Goal: Transaction & Acquisition: Purchase product/service

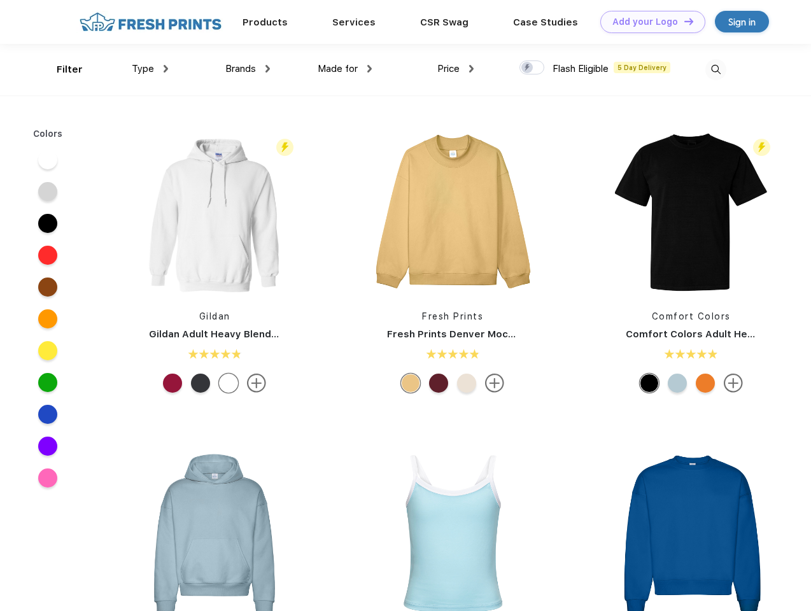
click at [648, 22] on link "Add your Logo Design Tool" at bounding box center [652, 22] width 105 height 22
click at [0, 0] on div "Design Tool" at bounding box center [0, 0] width 0 height 0
click at [683, 21] on link "Add your Logo Design Tool" at bounding box center [652, 22] width 105 height 22
click at [61, 69] on div "Filter" at bounding box center [70, 69] width 26 height 15
click at [150, 69] on span "Type" at bounding box center [143, 68] width 22 height 11
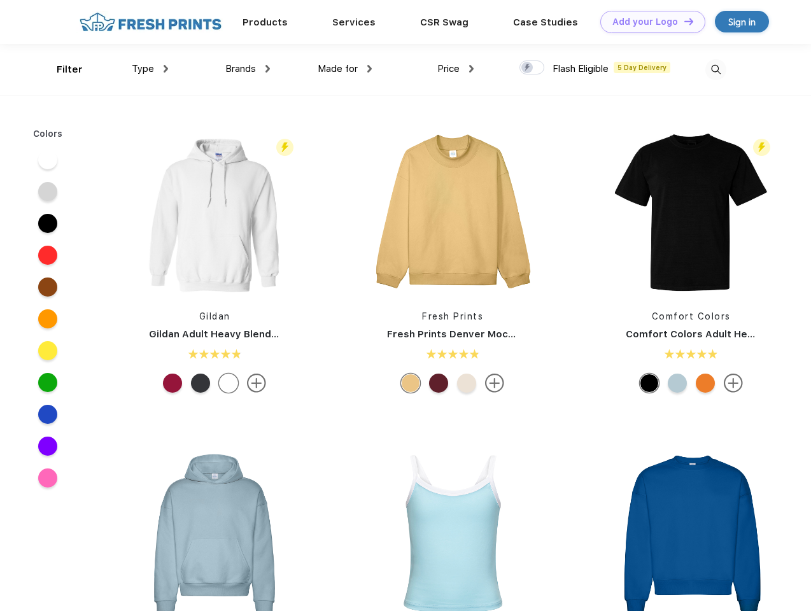
click at [248, 69] on span "Brands" at bounding box center [240, 68] width 31 height 11
click at [345, 69] on span "Made for" at bounding box center [338, 68] width 40 height 11
click at [456, 69] on span "Price" at bounding box center [448, 68] width 22 height 11
click at [532, 68] on div at bounding box center [532, 67] width 25 height 14
click at [528, 68] on input "checkbox" at bounding box center [524, 64] width 8 height 8
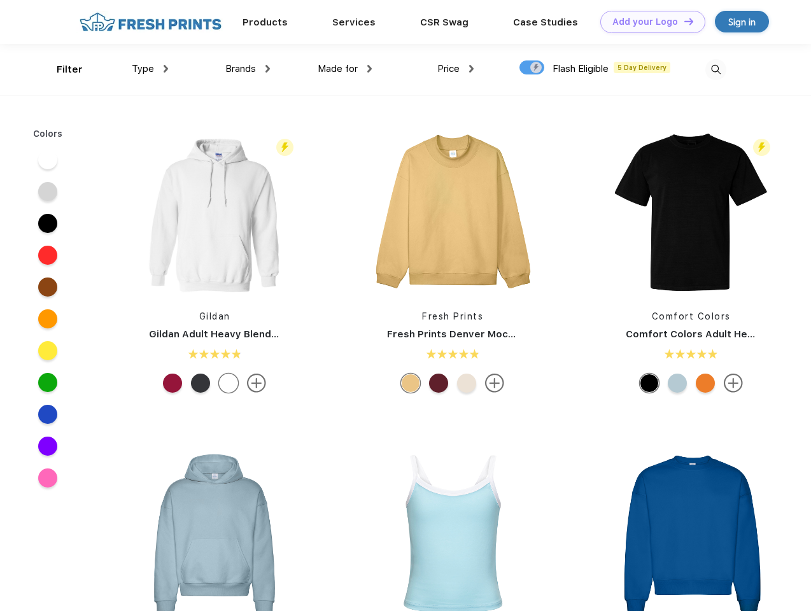
click at [716, 69] on img at bounding box center [716, 69] width 21 height 21
